Goal: Task Accomplishment & Management: Use online tool/utility

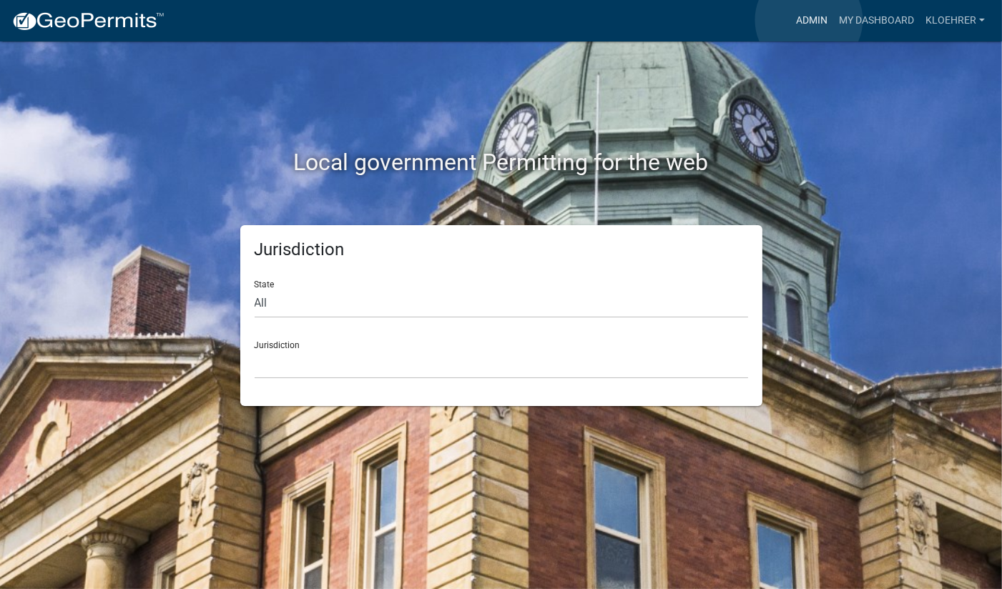
click at [809, 20] on link "Admin" at bounding box center [811, 20] width 43 height 27
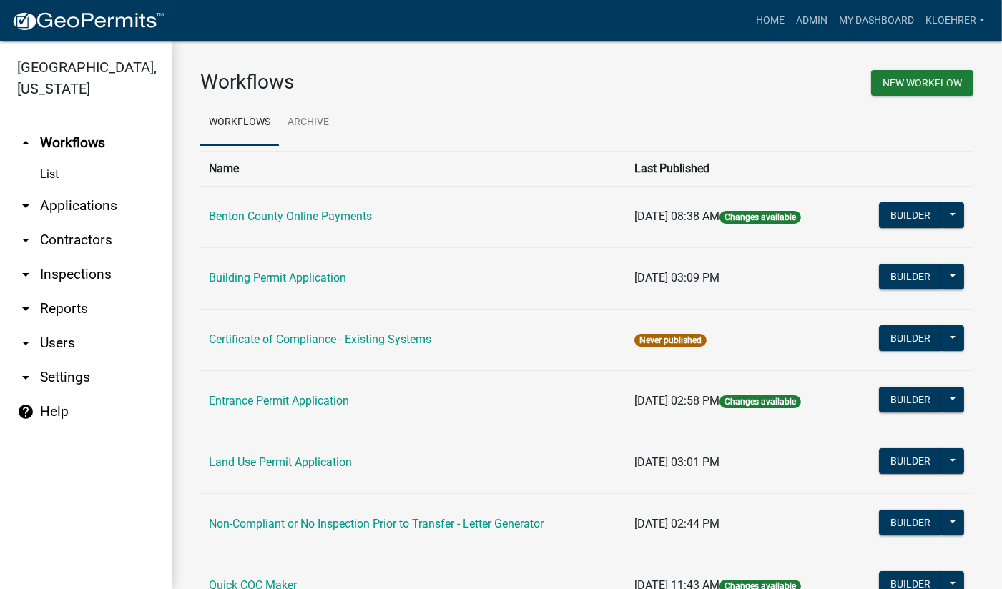
click at [79, 305] on link "arrow_drop_down Reports" at bounding box center [86, 309] width 172 height 34
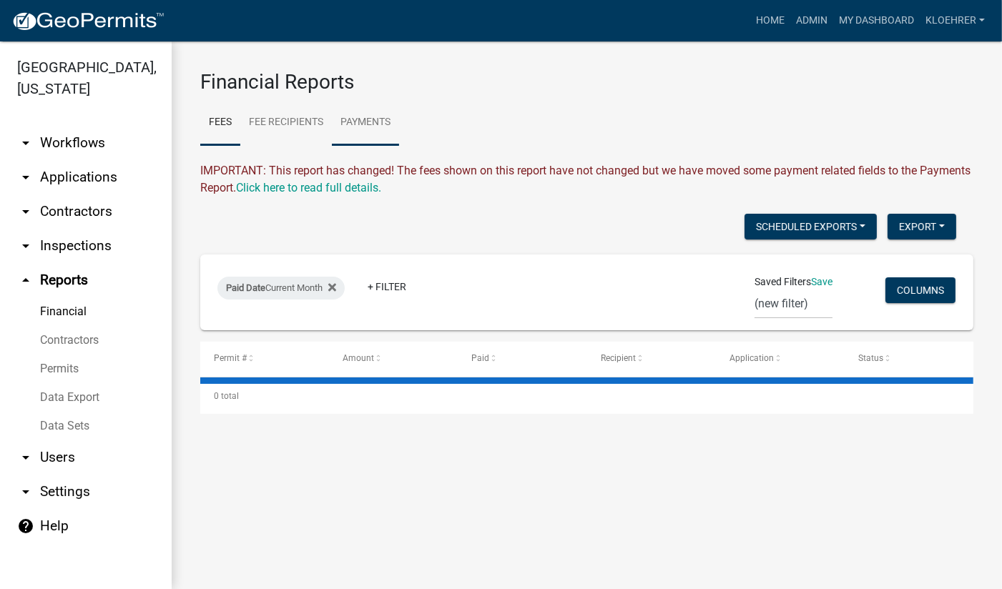
click at [352, 122] on link "Payments" at bounding box center [365, 123] width 67 height 46
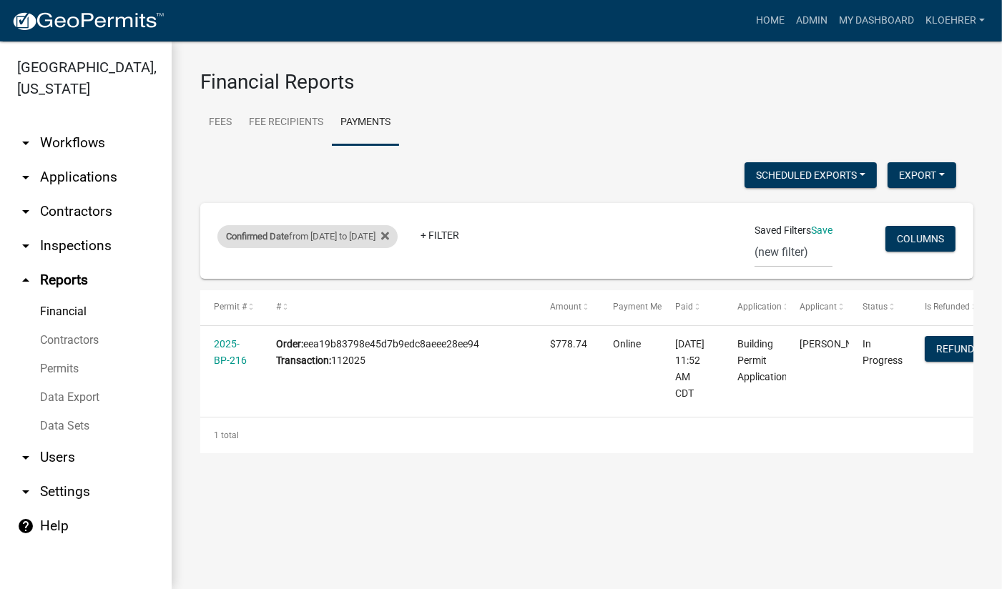
click at [318, 226] on div "Confirmed Date from [DATE] to [DATE]" at bounding box center [307, 236] width 180 height 23
select select "custom"
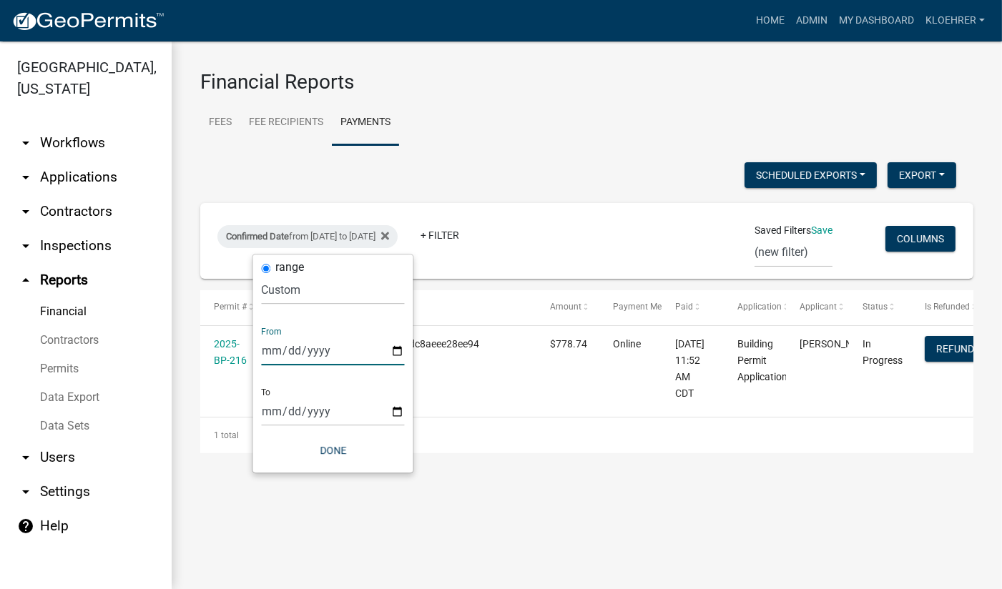
click at [288, 349] on input "[DATE]" at bounding box center [333, 350] width 143 height 29
type input "[DATE]"
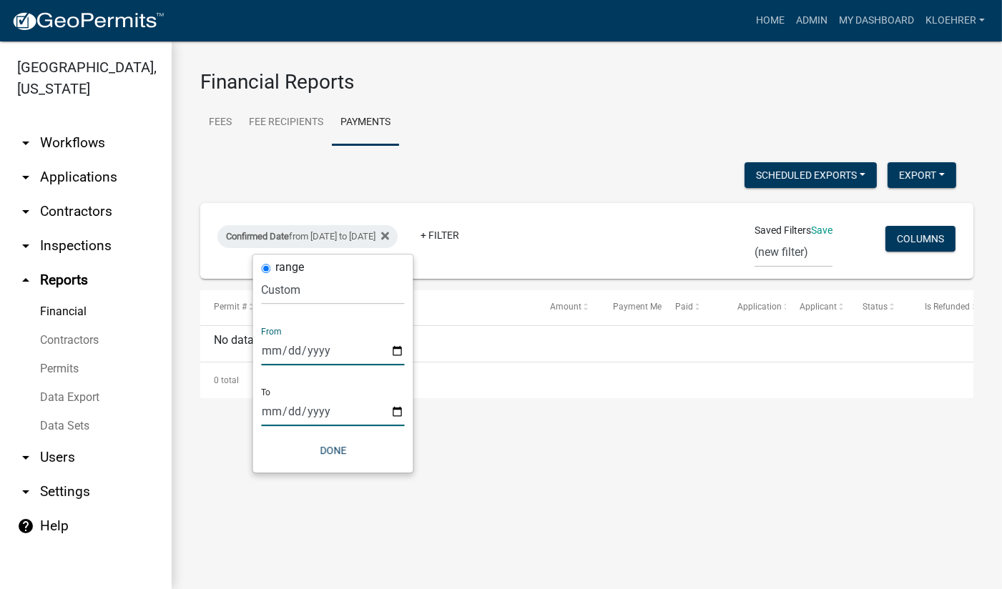
click at [284, 408] on input "[DATE]" at bounding box center [333, 411] width 143 height 29
type input "[DATE]"
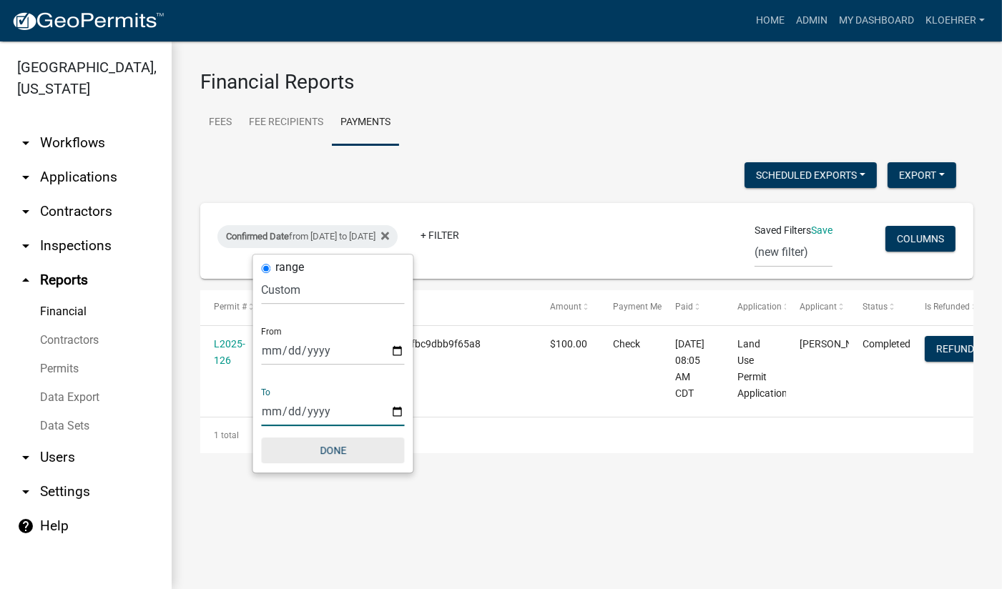
click at [326, 449] on button "Done" at bounding box center [333, 451] width 143 height 26
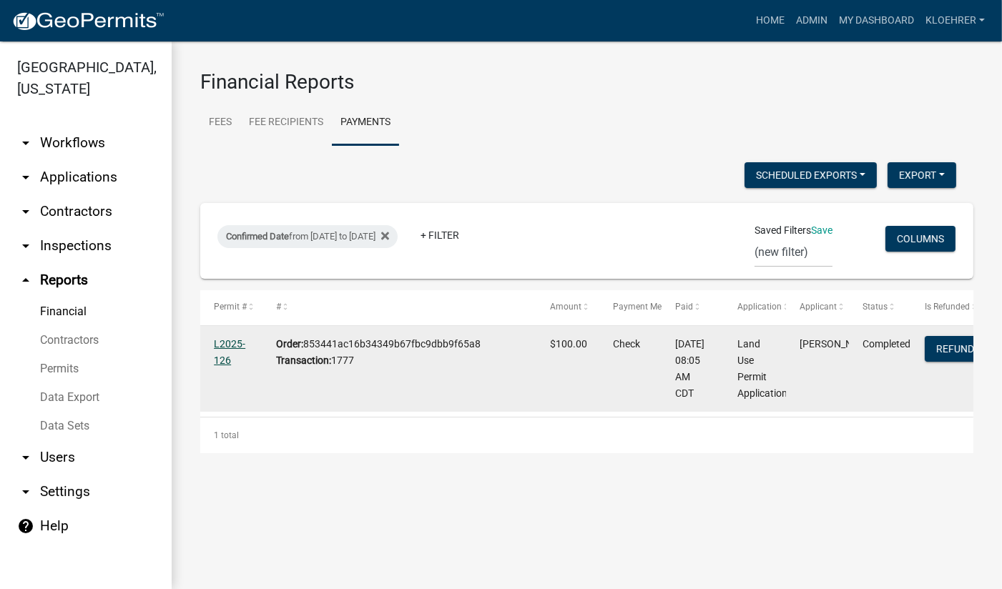
click at [227, 342] on link "L2025-126" at bounding box center [229, 352] width 31 height 28
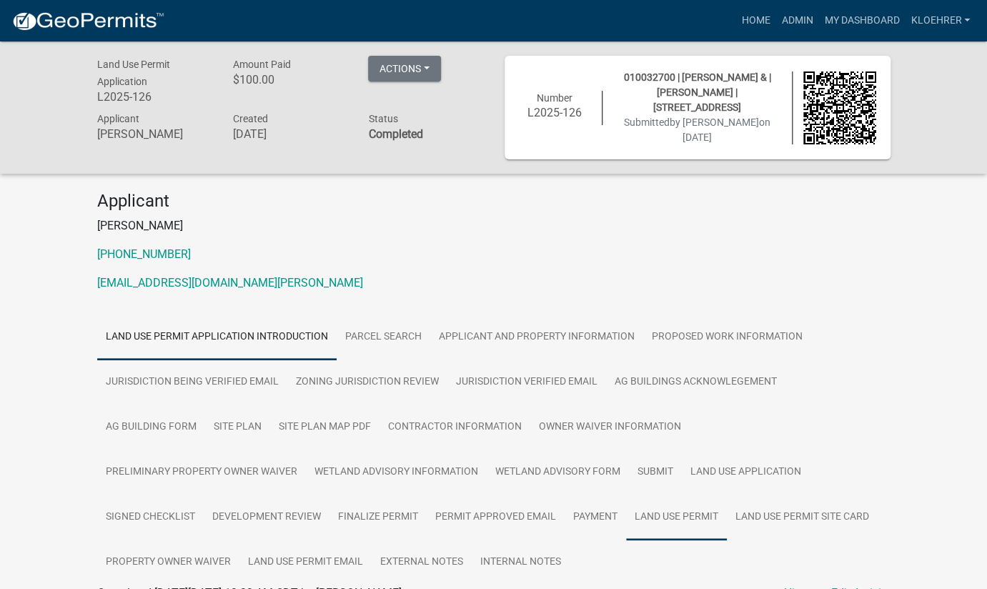
click at [626, 506] on link "Land Use Permit" at bounding box center [676, 518] width 101 height 46
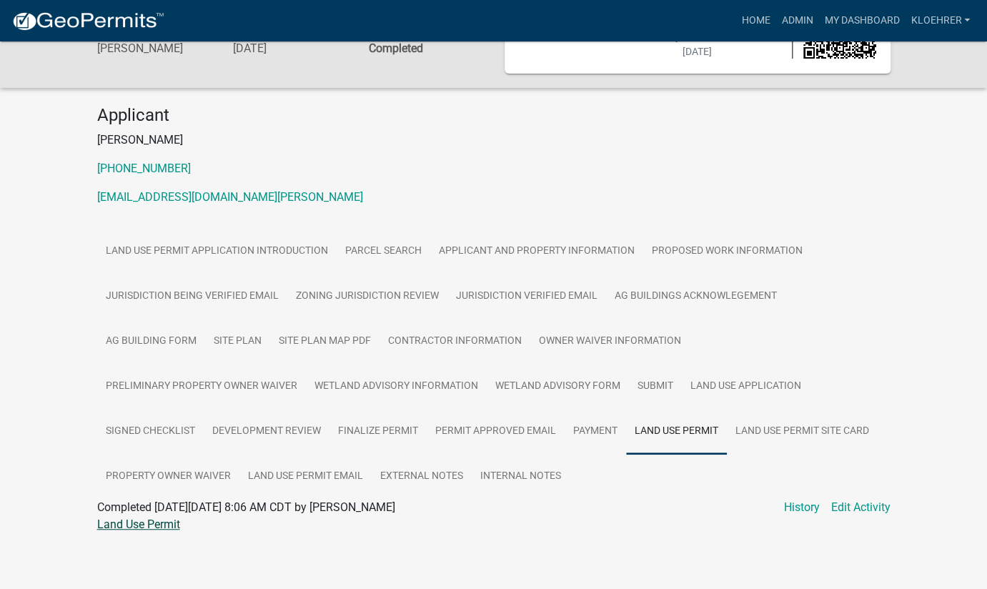
click at [171, 518] on link "Land Use Permit" at bounding box center [138, 525] width 83 height 14
